Goal: Information Seeking & Learning: Learn about a topic

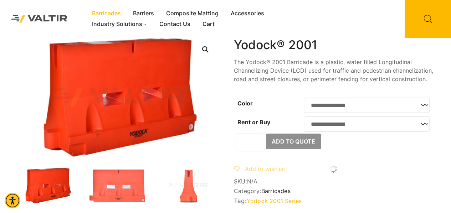
click at [113, 12] on link "Barricades" at bounding box center [106, 13] width 41 height 11
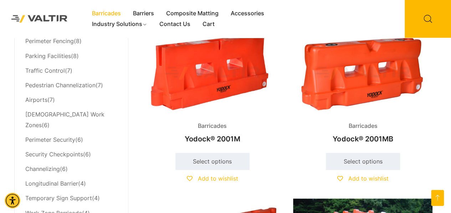
scroll to position [374, 0]
click at [210, 86] on img at bounding box center [212, 73] width 139 height 84
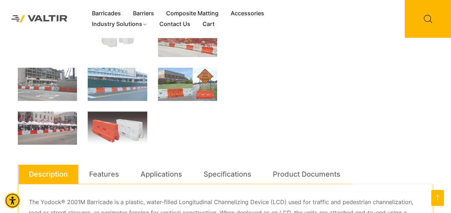
scroll to position [249, 0]
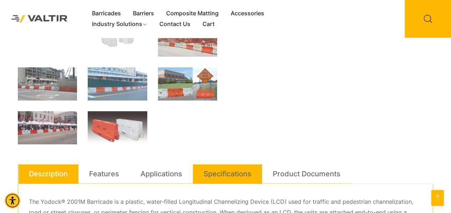
click at [223, 164] on link "Specifications" at bounding box center [228, 173] width 48 height 19
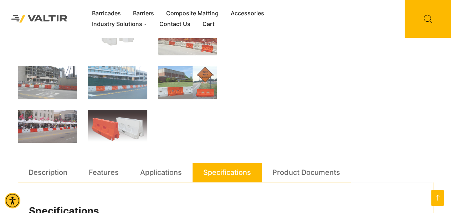
scroll to position [246, 0]
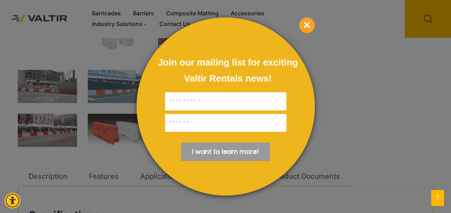
click at [309, 29] on span "×" at bounding box center [307, 25] width 16 height 16
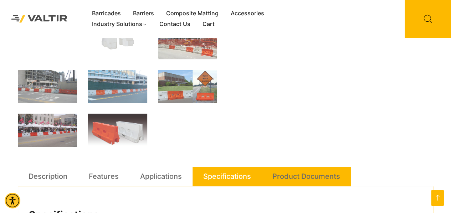
click at [298, 178] on link "Product Documents" at bounding box center [306, 176] width 68 height 19
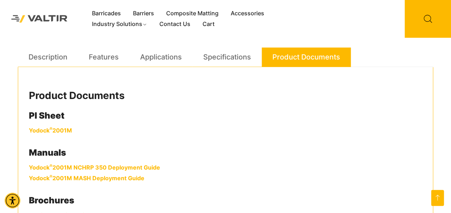
scroll to position [366, 0]
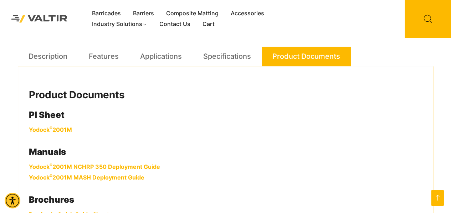
click at [48, 131] on link "Yodock ® 2001M" at bounding box center [50, 129] width 43 height 7
